Goal: Information Seeking & Learning: Understand process/instructions

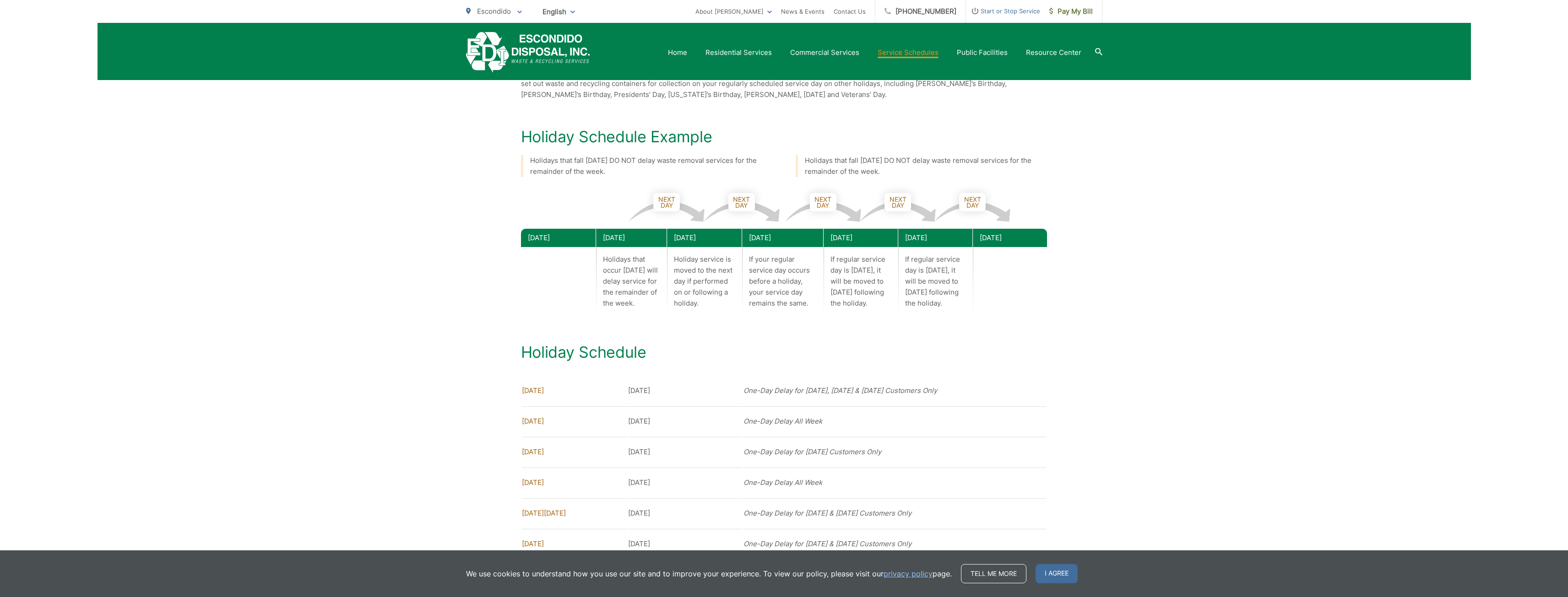
scroll to position [538, 0]
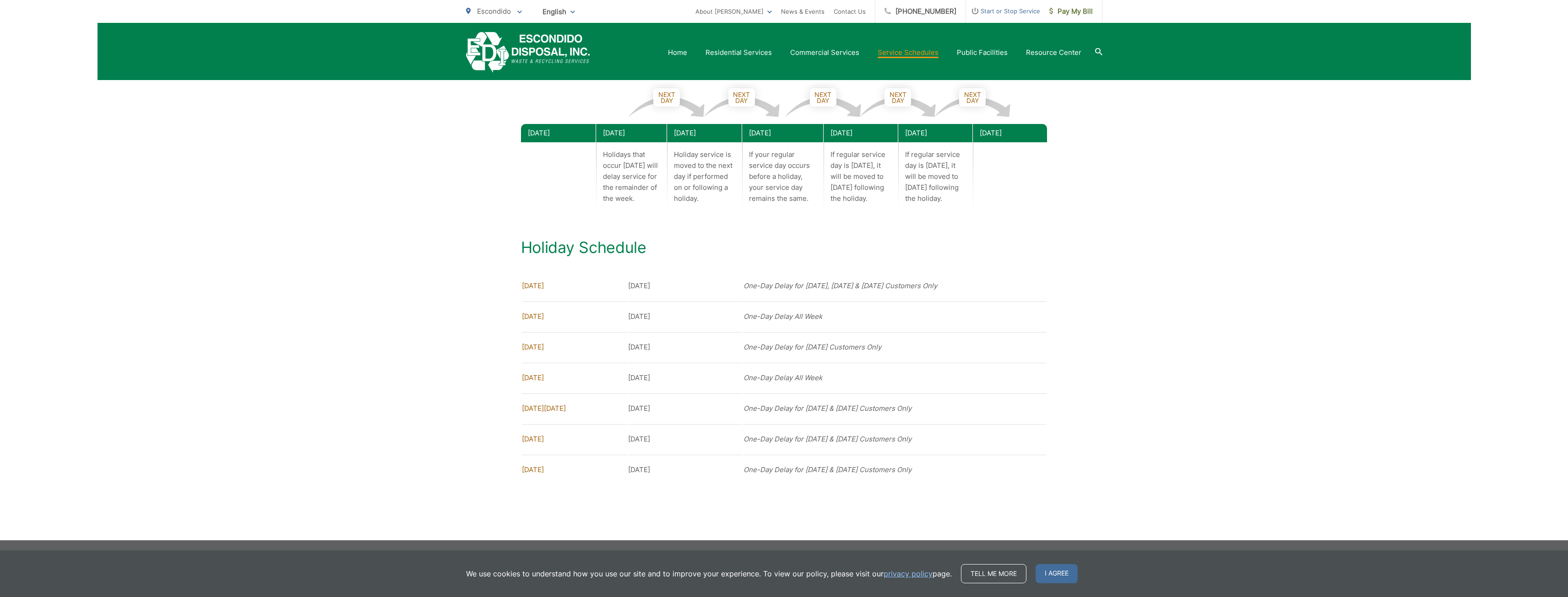
click at [387, 315] on div "Service Schedules Collection Day Lookup Please enter your address below to find…" at bounding box center [784, 12] width 1374 height 1056
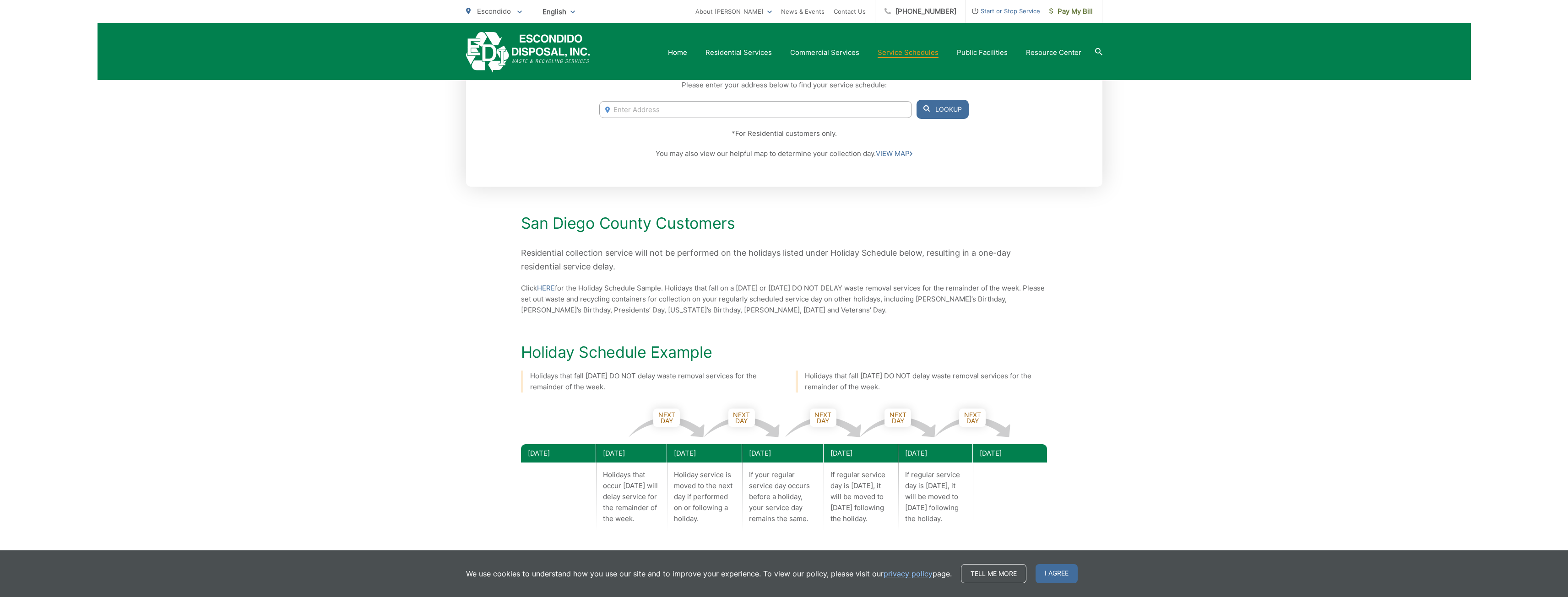
scroll to position [0, 0]
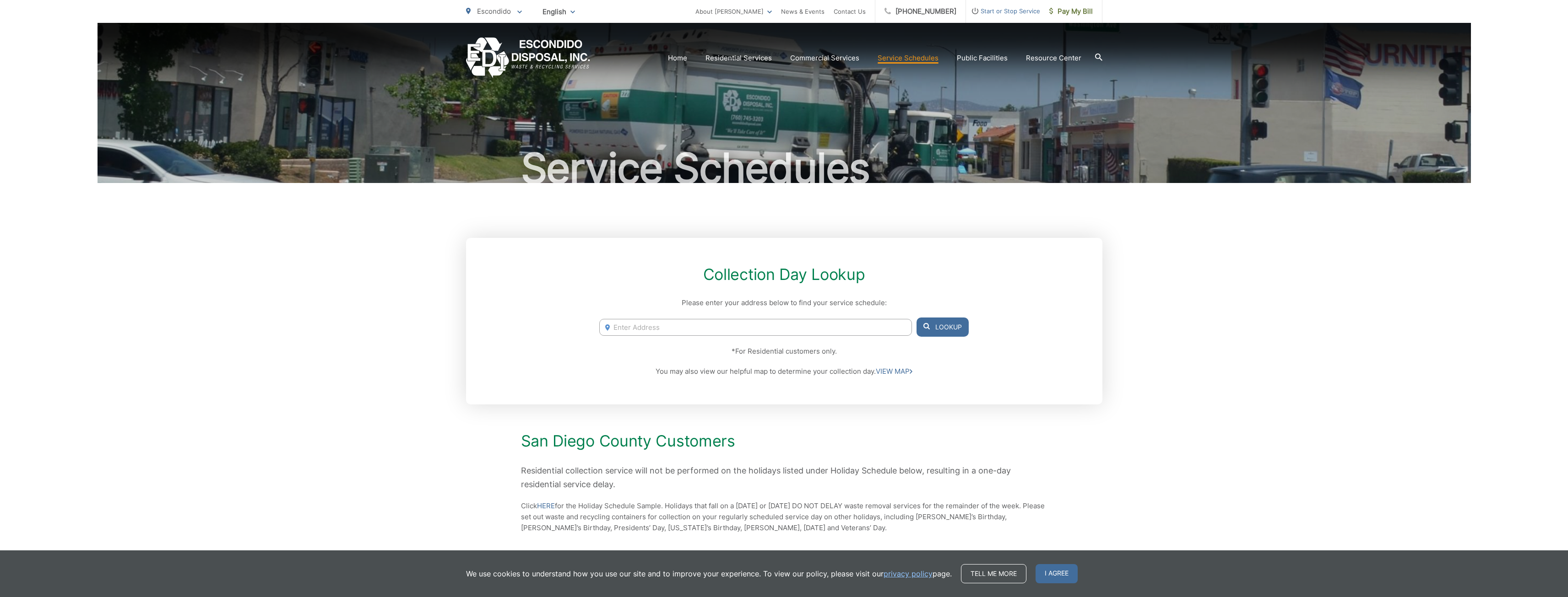
click at [0, 0] on link "Dumpsters" at bounding box center [0, 0] width 0 height 0
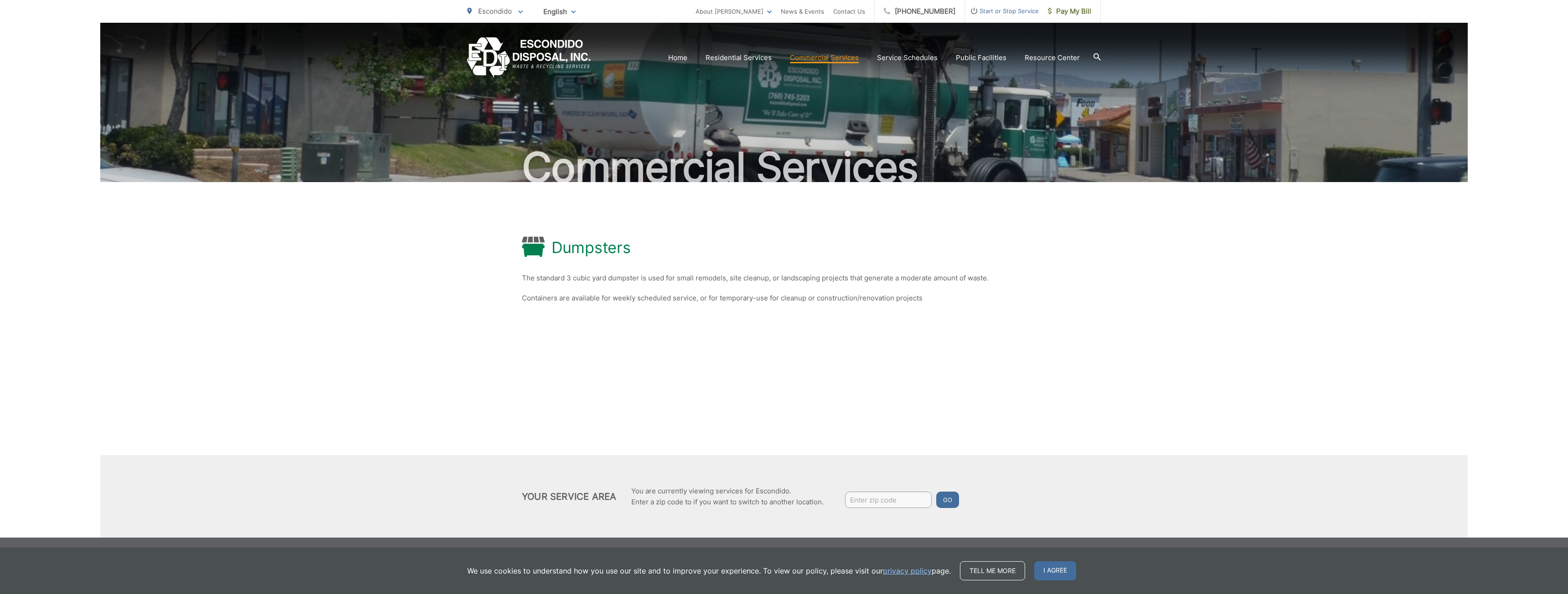
click at [0, 0] on link "Roll-Off Boxes" at bounding box center [0, 0] width 0 height 0
click at [0, 0] on link "Careers" at bounding box center [0, 0] width 0 height 0
click at [0, 0] on link "Temporary Dumpster" at bounding box center [0, 0] width 0 height 0
